Goal: Check status: Check status

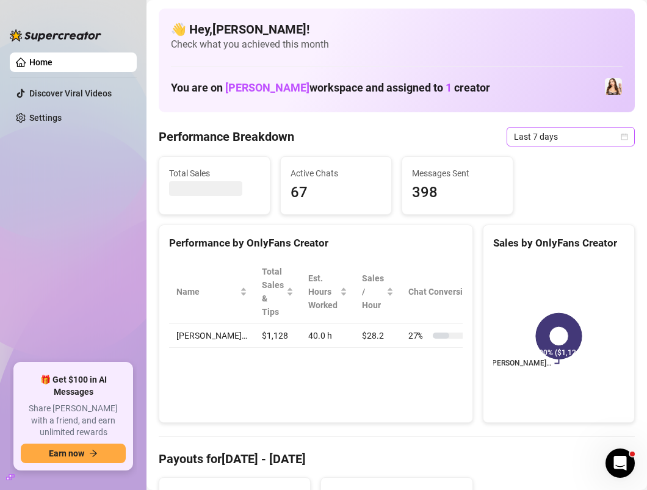
click at [609, 137] on span "Last 7 days" at bounding box center [571, 137] width 114 height 18
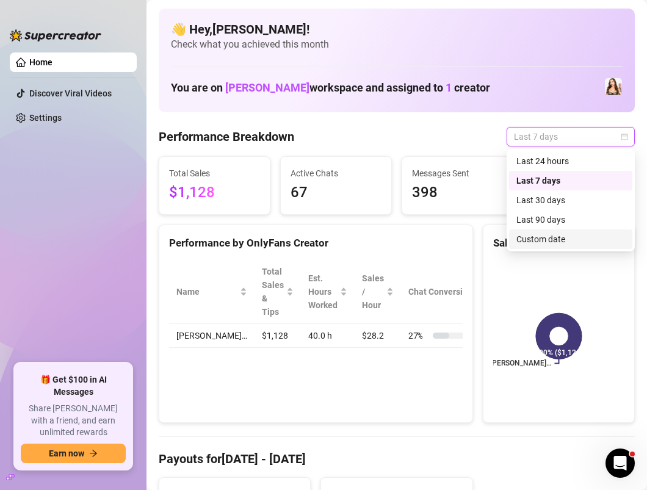
click at [550, 233] on div "Custom date" at bounding box center [571, 239] width 109 height 13
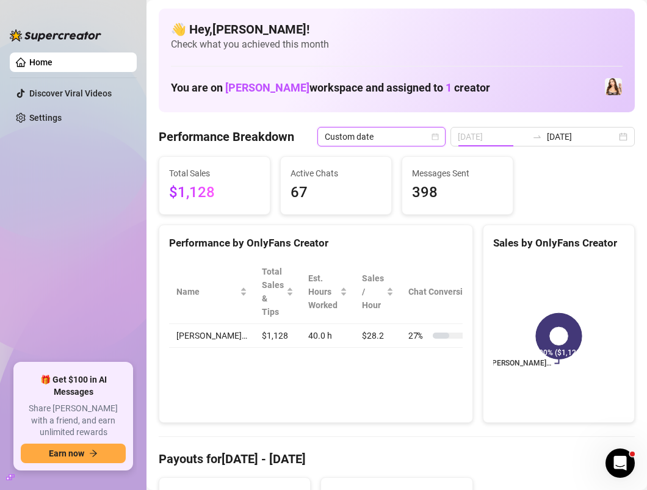
click at [209, 149] on div "10" at bounding box center [209, 149] width 0 height 0
type input "[DATE]"
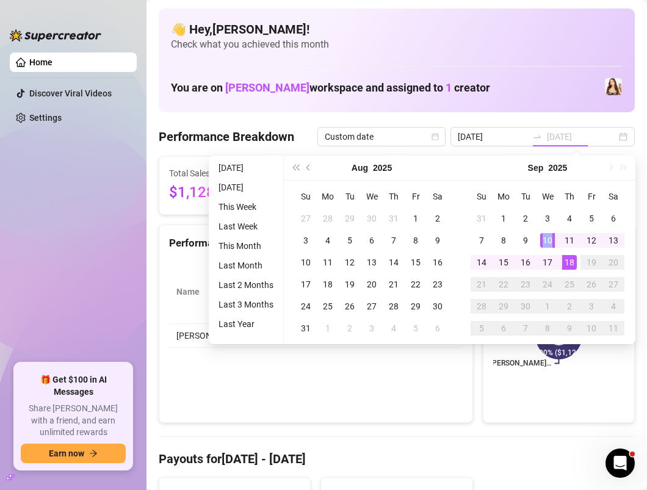
click at [550, 233] on div "10" at bounding box center [547, 240] width 15 height 15
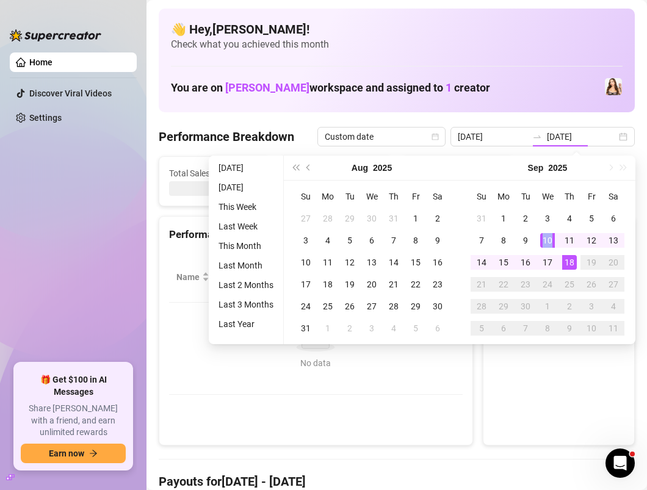
type input "[DATE]"
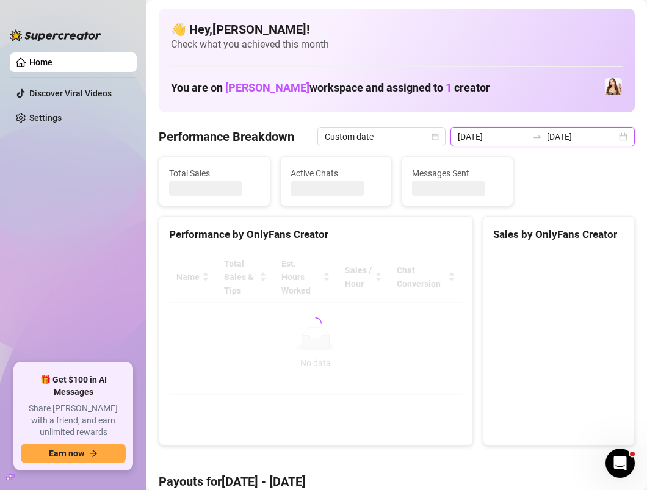
click at [579, 130] on input "[DATE]" at bounding box center [582, 136] width 70 height 13
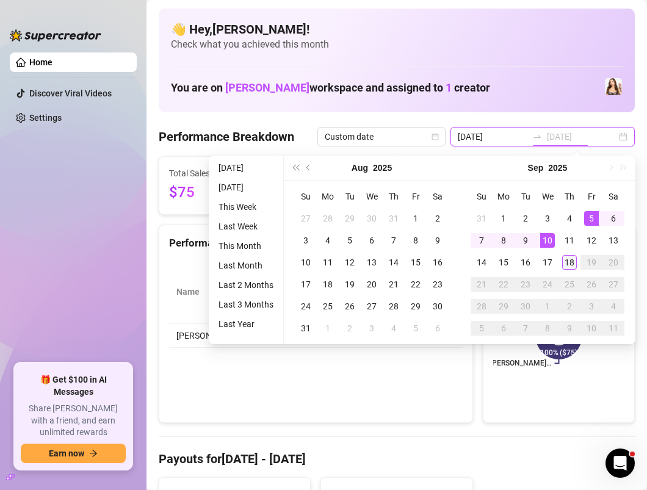
type input "[DATE]"
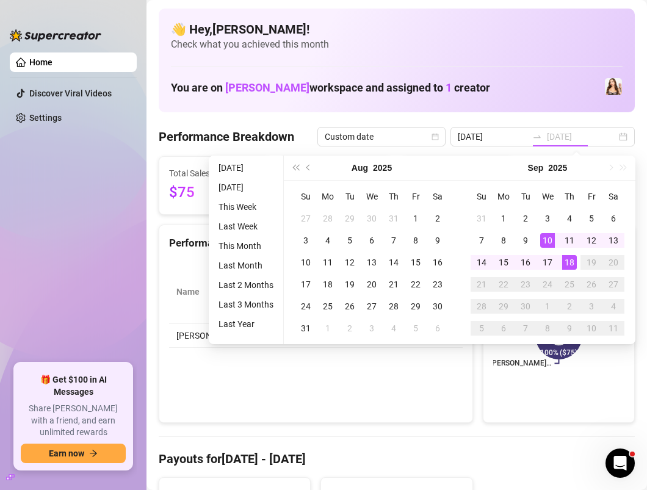
click at [575, 258] on div "18" at bounding box center [569, 262] width 15 height 15
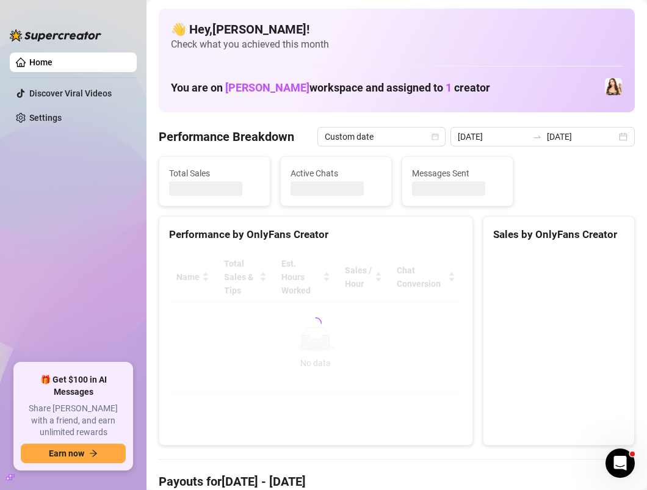
type input "[DATE]"
click at [575, 258] on canvas at bounding box center [558, 343] width 131 height 183
